Goal: Transaction & Acquisition: Book appointment/travel/reservation

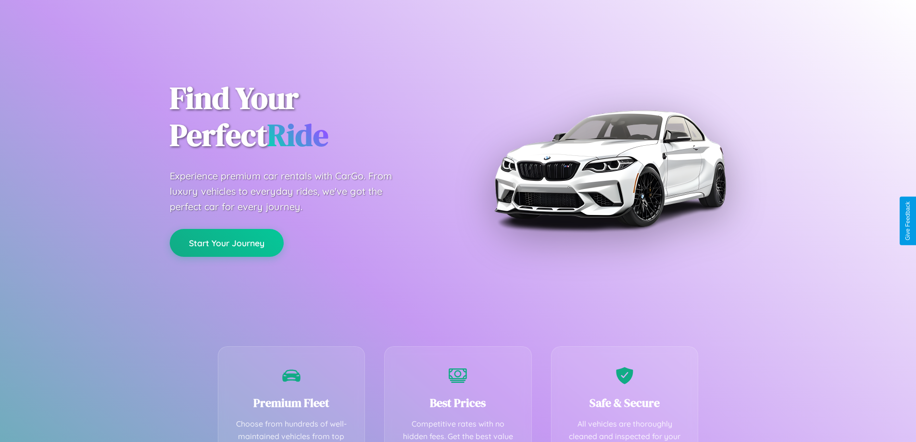
scroll to position [189, 0]
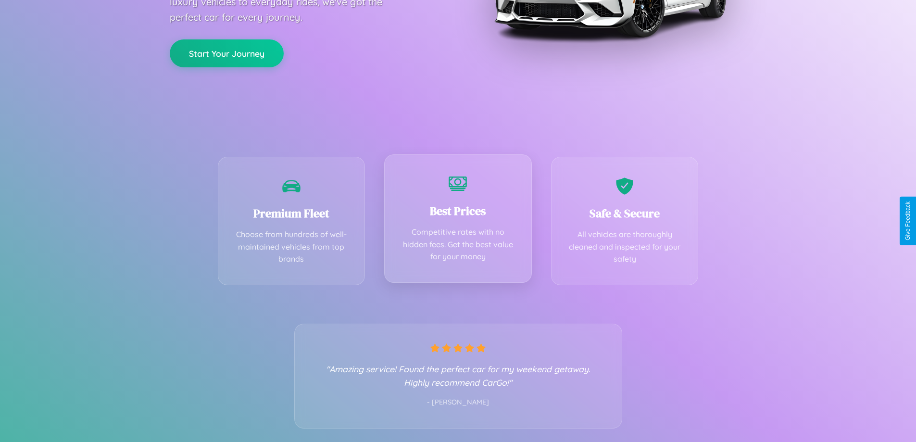
click at [458, 221] on div "Best Prices Competitive rates with no hidden fees. Get the best value for your …" at bounding box center [458, 218] width 148 height 128
click at [226, 52] on button "Start Your Journey" at bounding box center [227, 52] width 114 height 28
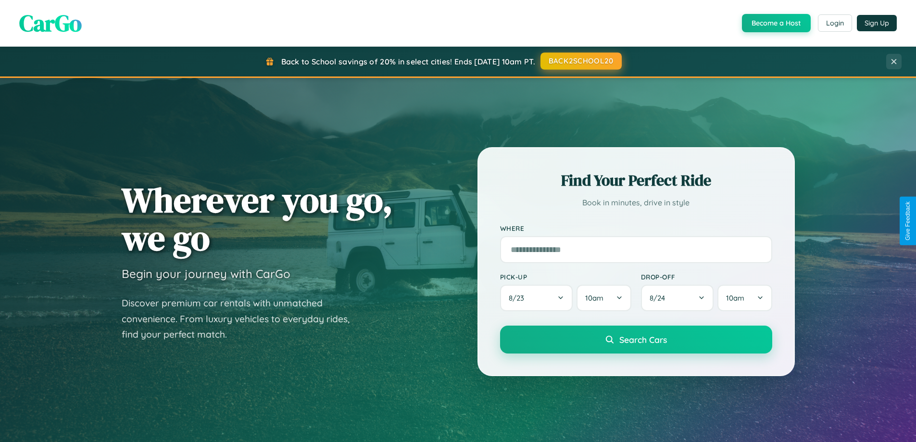
click at [580, 61] on button "BACK2SCHOOL20" at bounding box center [580, 60] width 81 height 17
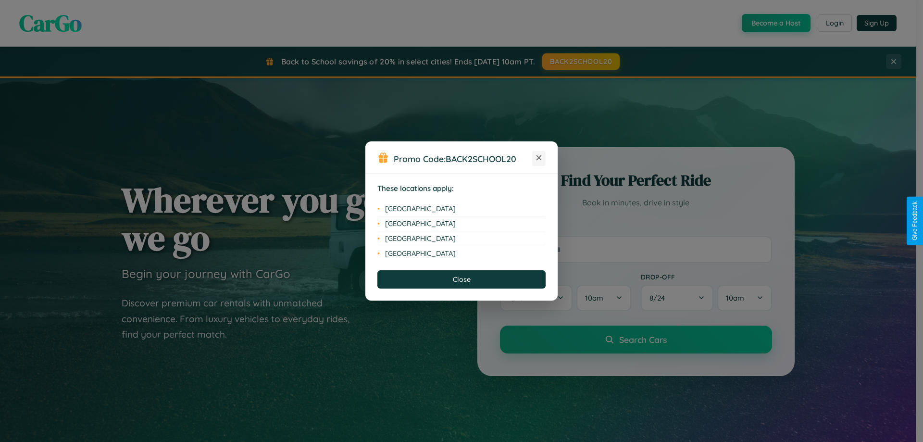
click at [539, 158] on icon at bounding box center [539, 157] width 5 height 5
